Goal: Task Accomplishment & Management: Use online tool/utility

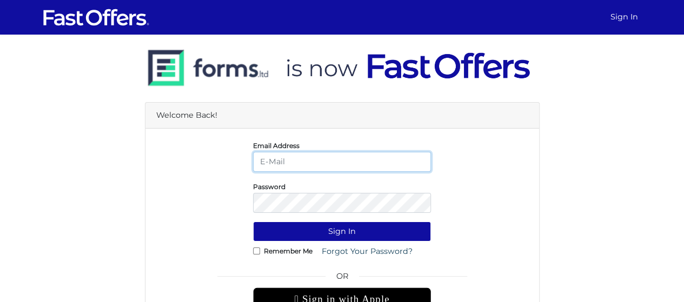
click at [253, 222] on button "Sign In" at bounding box center [342, 232] width 178 height 20
type input "[EMAIL_ADDRESS][DOMAIN_NAME]"
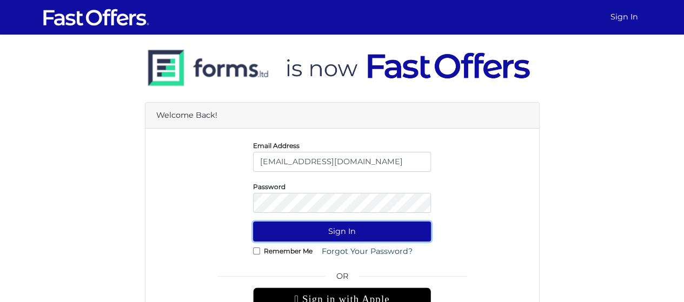
click at [324, 230] on button "Sign In" at bounding box center [342, 232] width 178 height 20
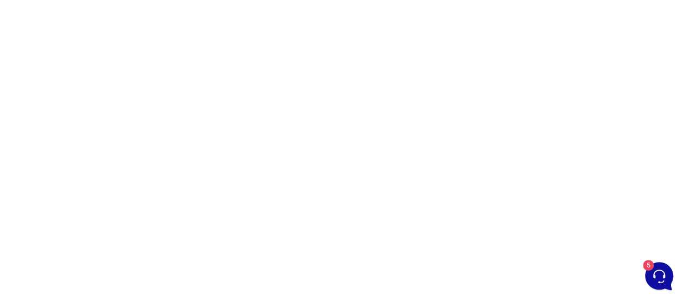
scroll to position [118, 0]
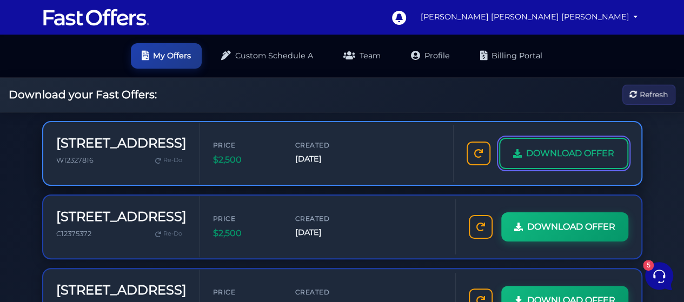
click at [538, 148] on span "DOWNLOAD OFFER" at bounding box center [570, 154] width 88 height 14
